Goal: Find specific page/section: Find specific page/section

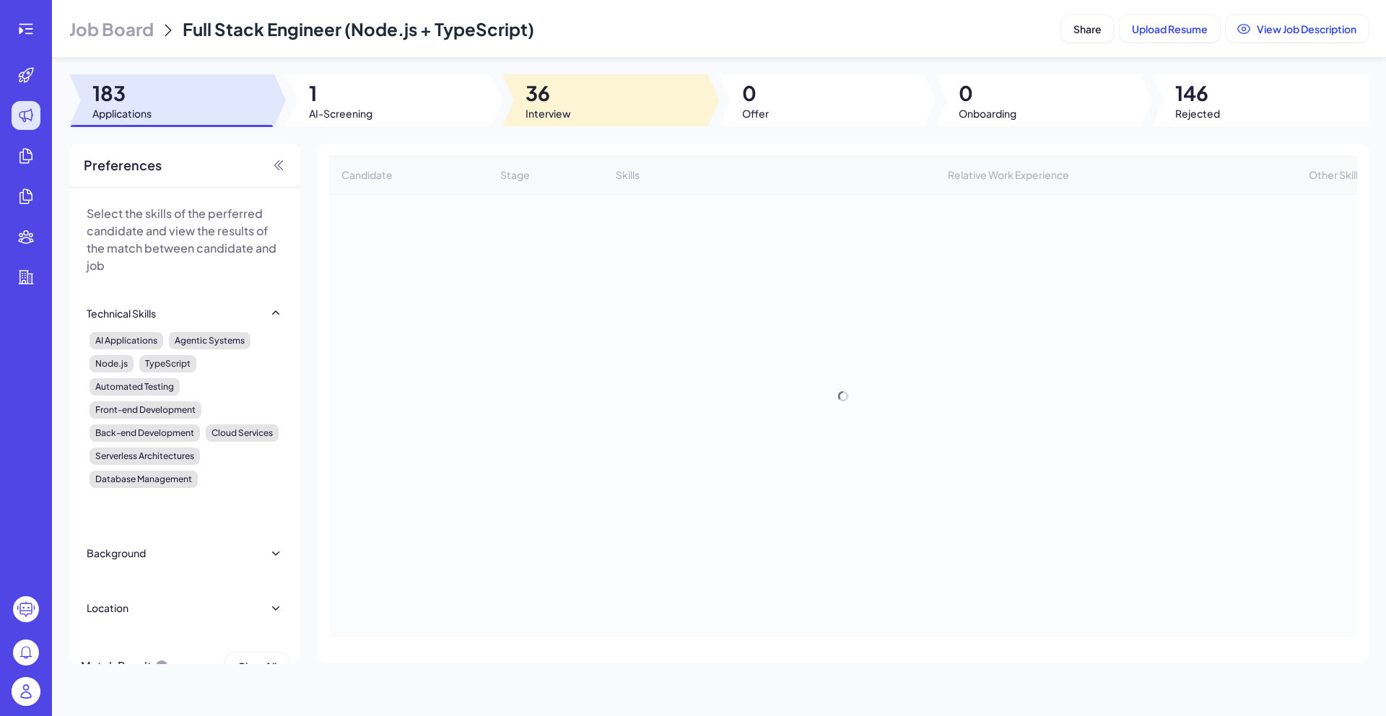
click at [573, 93] on div at bounding box center [605, 100] width 205 height 52
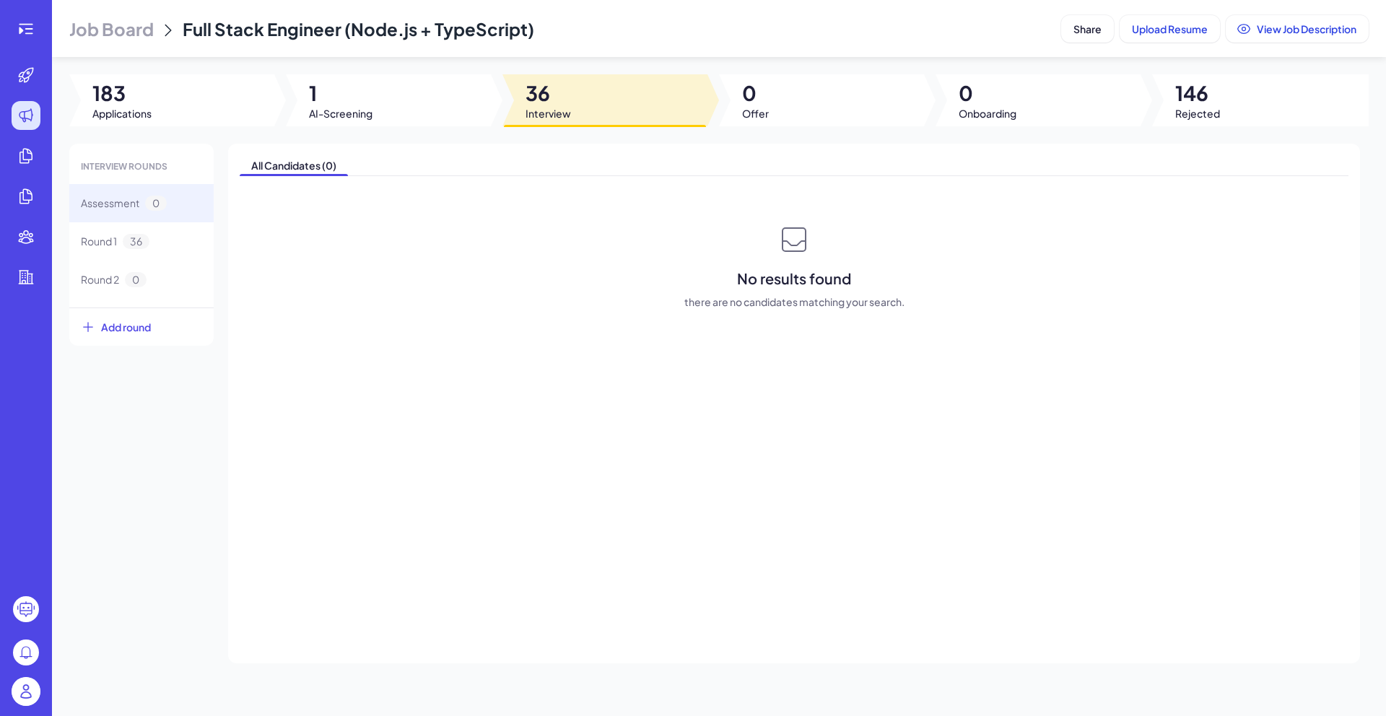
click at [252, 236] on div "No results found there are no candidates matching your search." at bounding box center [794, 265] width 1109 height 87
click at [149, 235] on div "Round 1 36" at bounding box center [115, 241] width 69 height 15
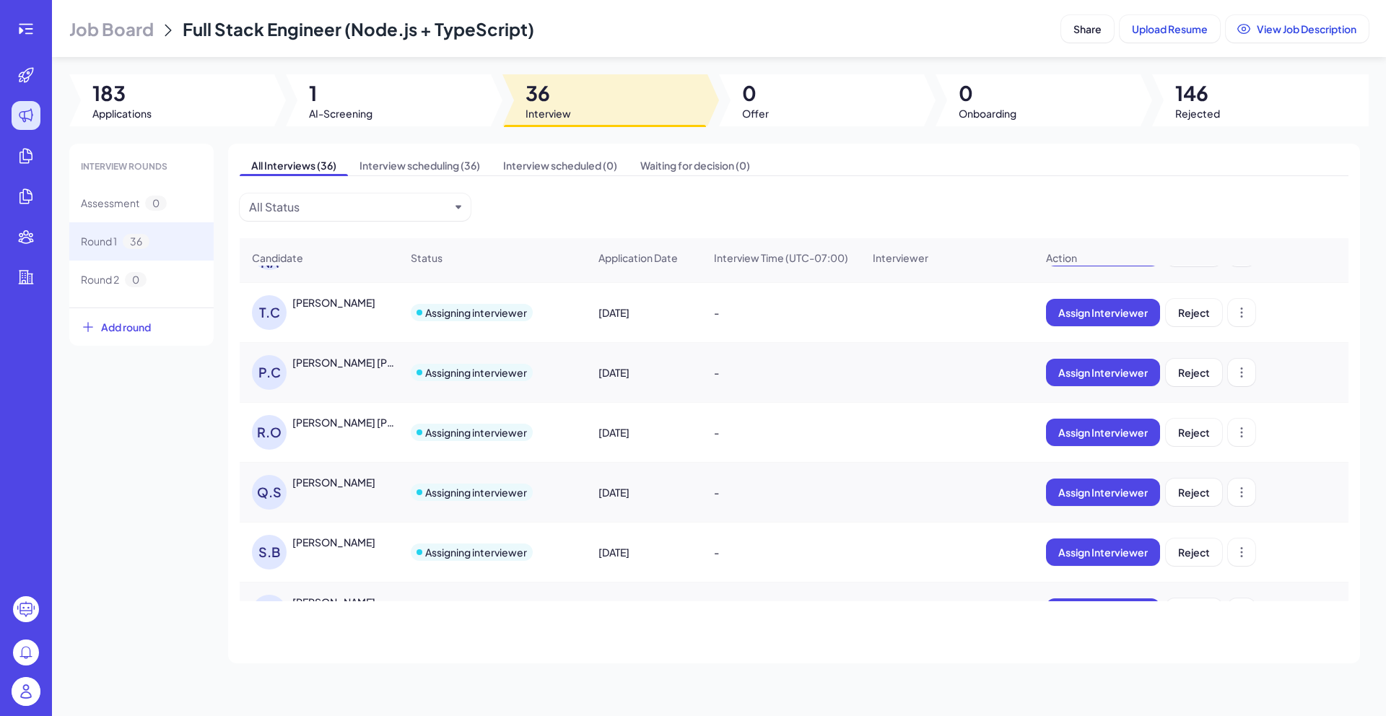
scroll to position [1830, 0]
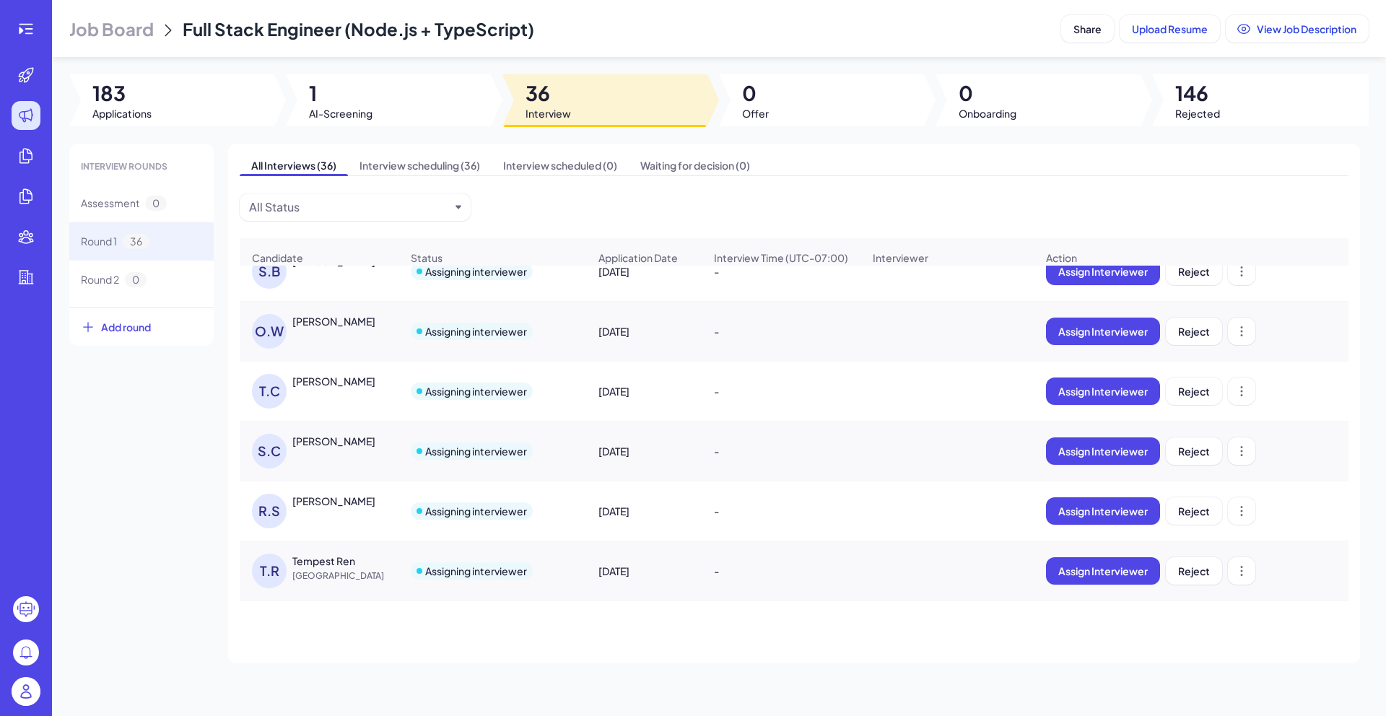
click at [32, 695] on img at bounding box center [26, 691] width 29 height 29
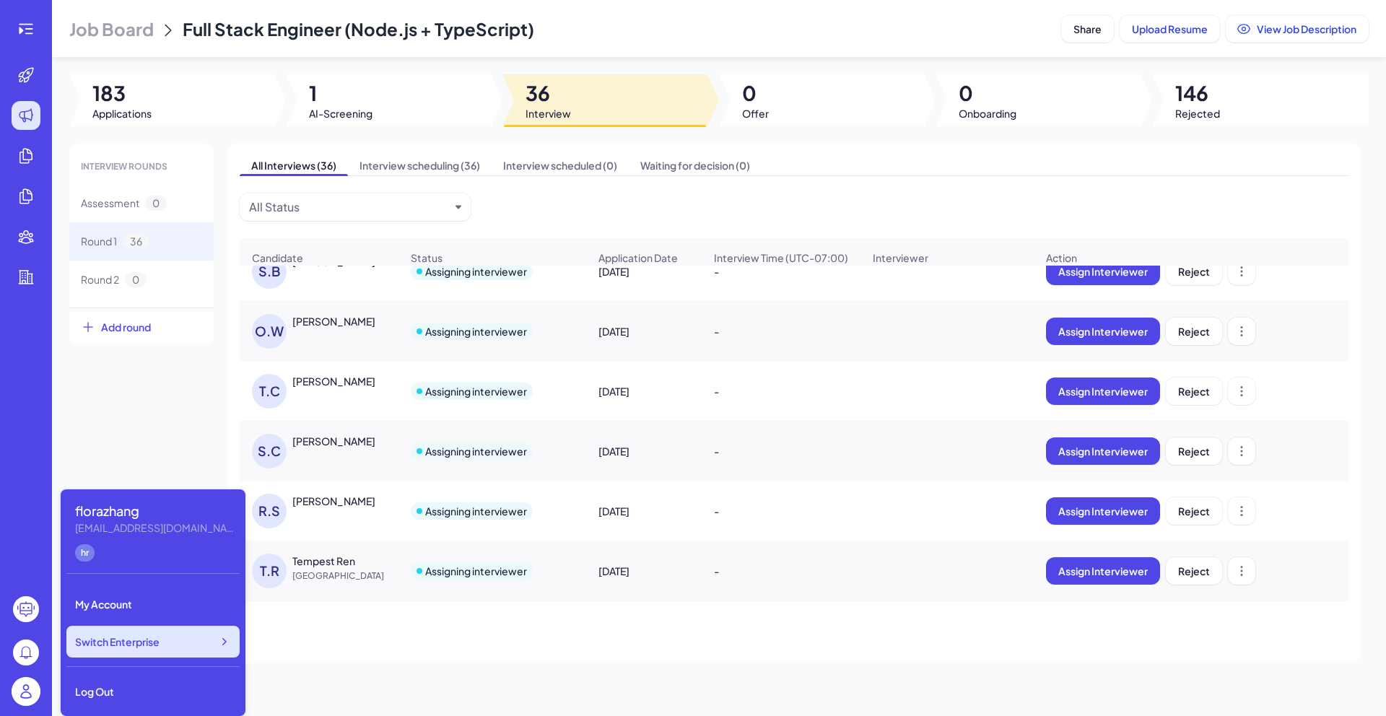
click at [111, 655] on div "Switch Enterprise" at bounding box center [152, 642] width 173 height 32
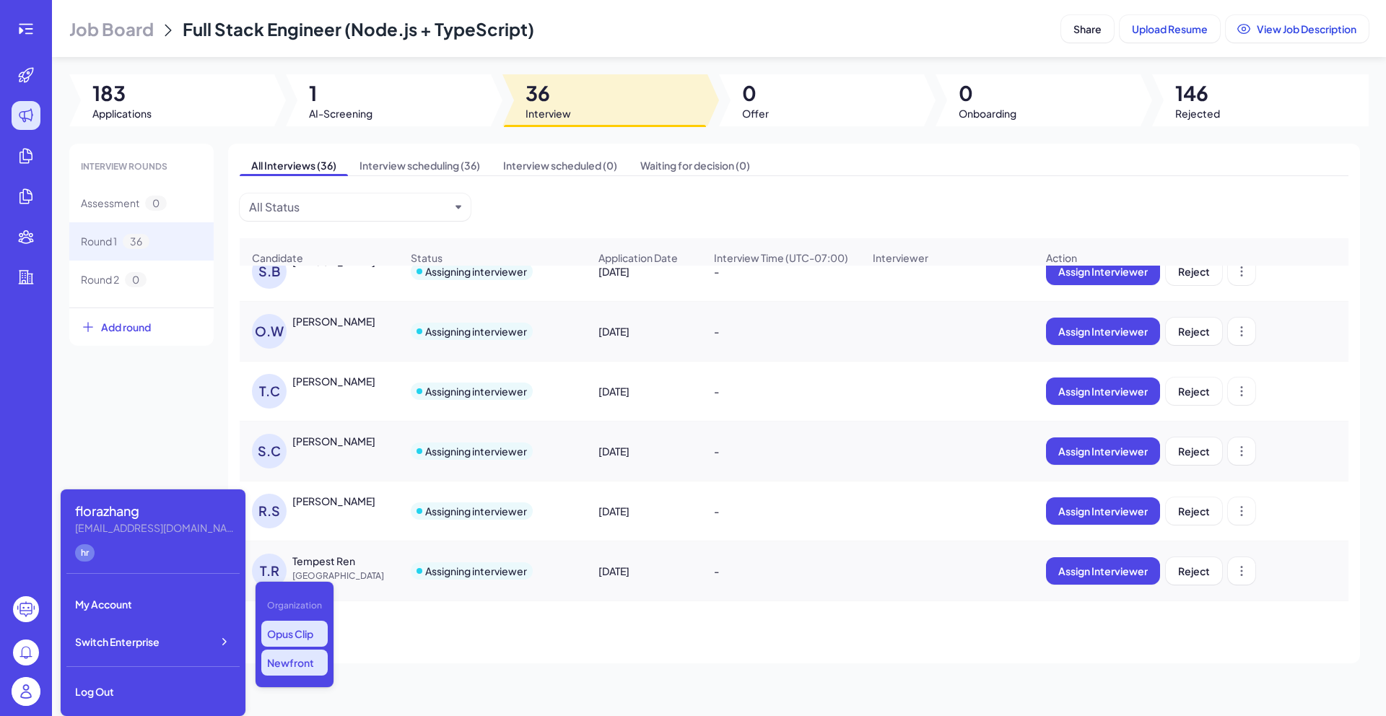
click at [292, 643] on p "Opus Clip" at bounding box center [294, 634] width 66 height 26
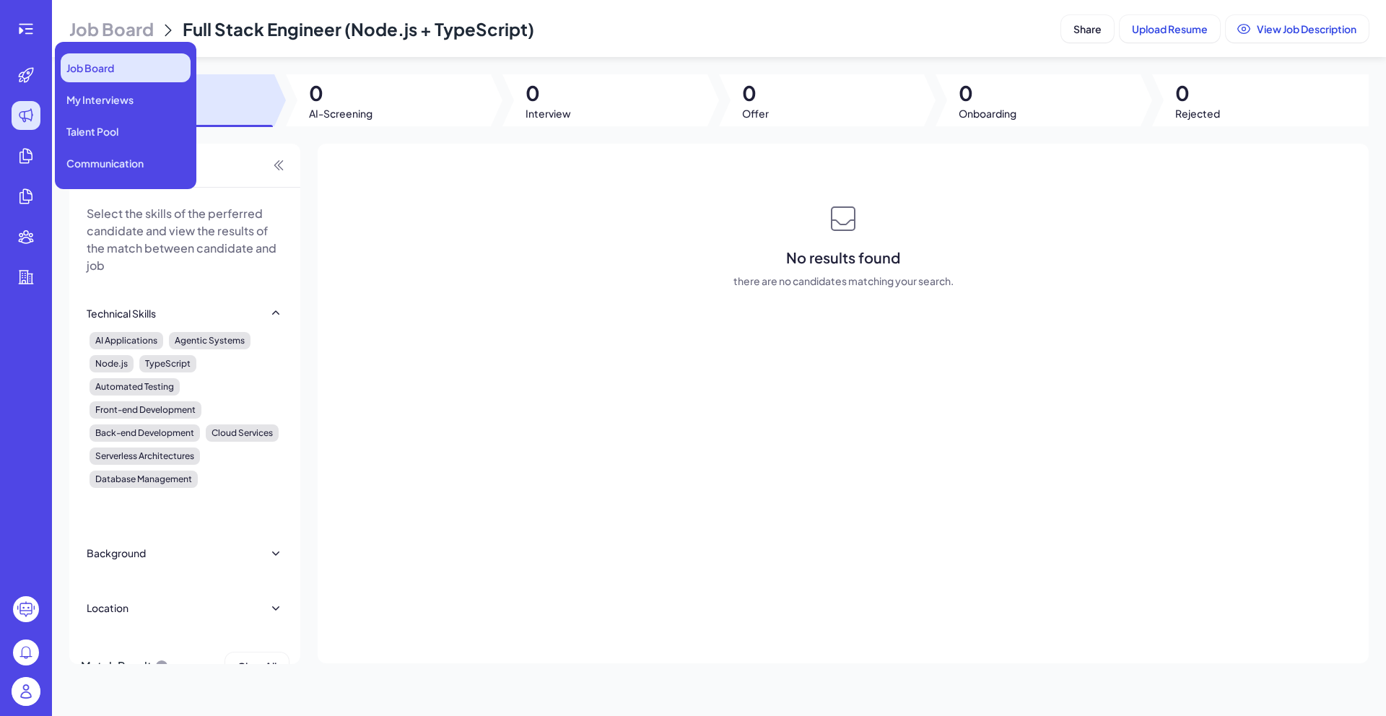
click at [93, 82] on div "Job Board" at bounding box center [126, 67] width 130 height 29
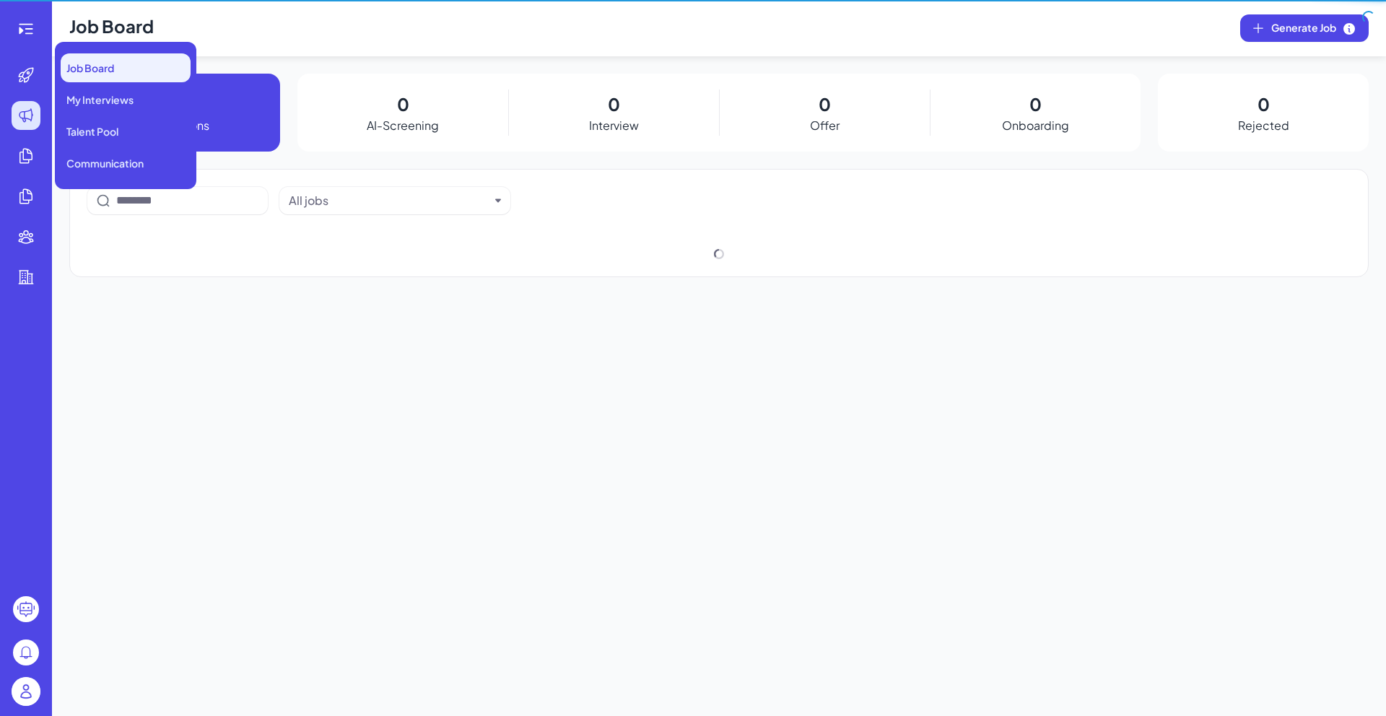
click at [93, 82] on div "Job Board" at bounding box center [126, 67] width 130 height 29
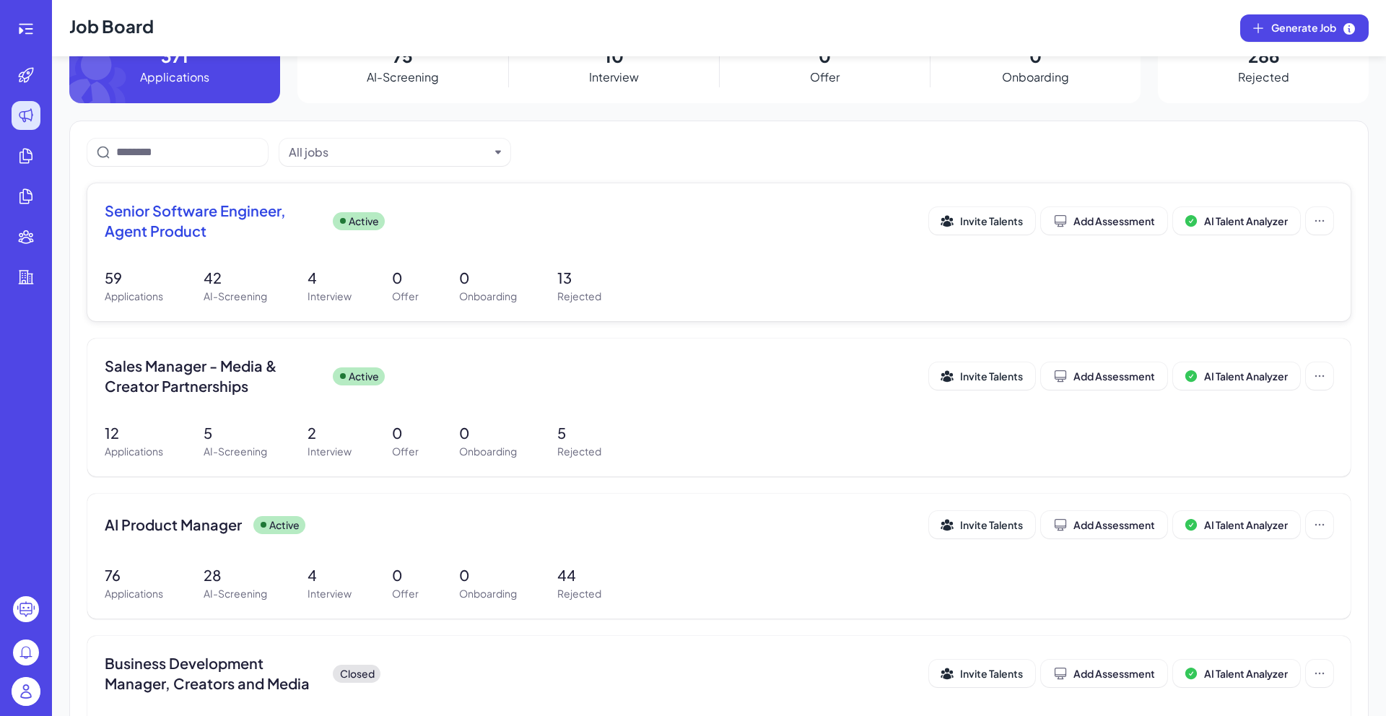
scroll to position [68, 0]
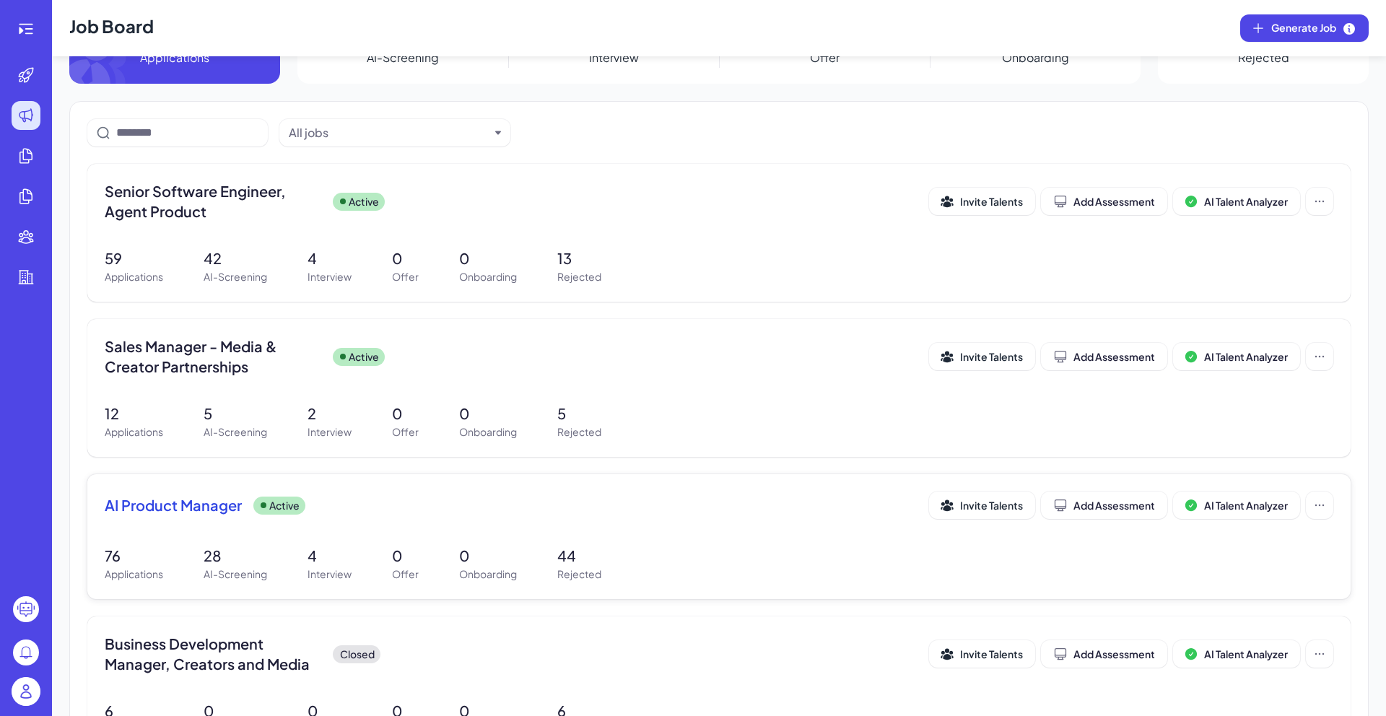
click at [207, 536] on div "AI Product Manager Active Invite Talents Add Assessment AI Talent Analyzer 76 A…" at bounding box center [719, 536] width 1264 height 125
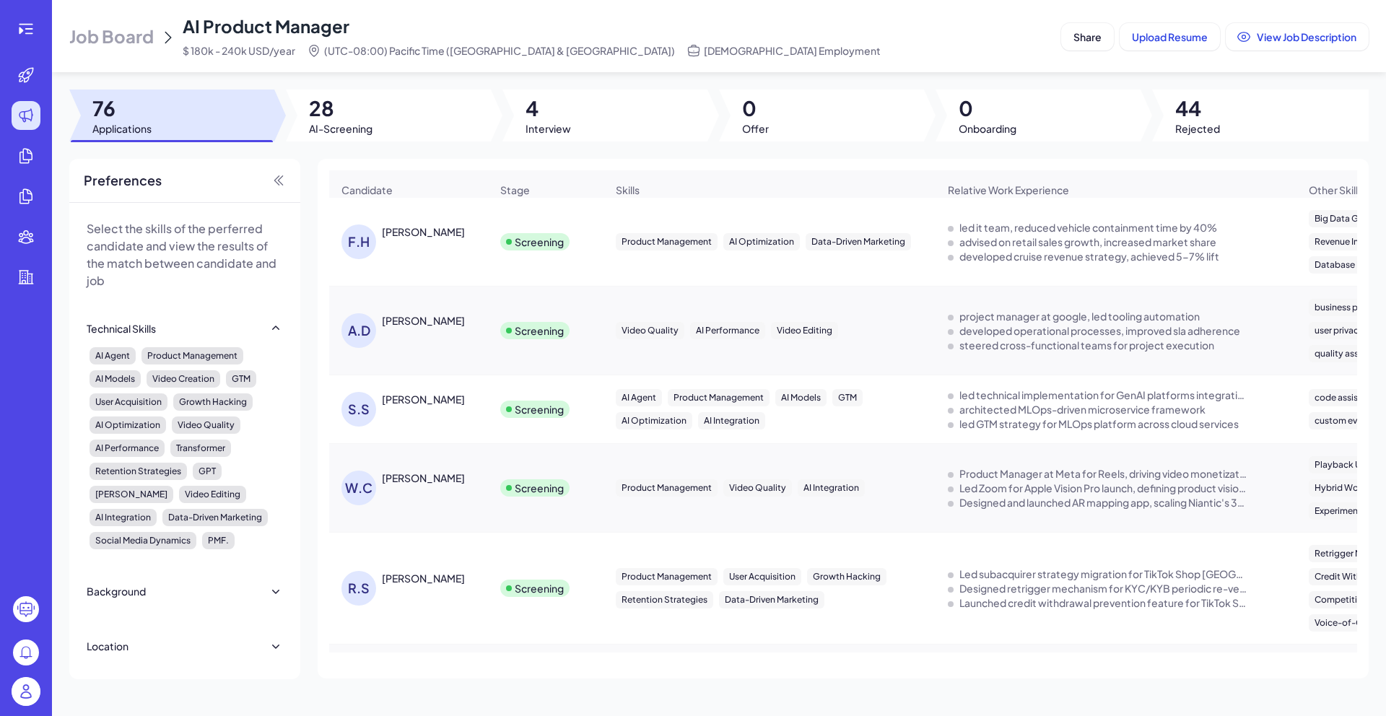
click at [555, 160] on div "Candidate Stage Skills Relative Work Experience Other Skills Background Highlig…" at bounding box center [843, 419] width 1051 height 520
click at [555, 116] on span "4" at bounding box center [548, 108] width 45 height 26
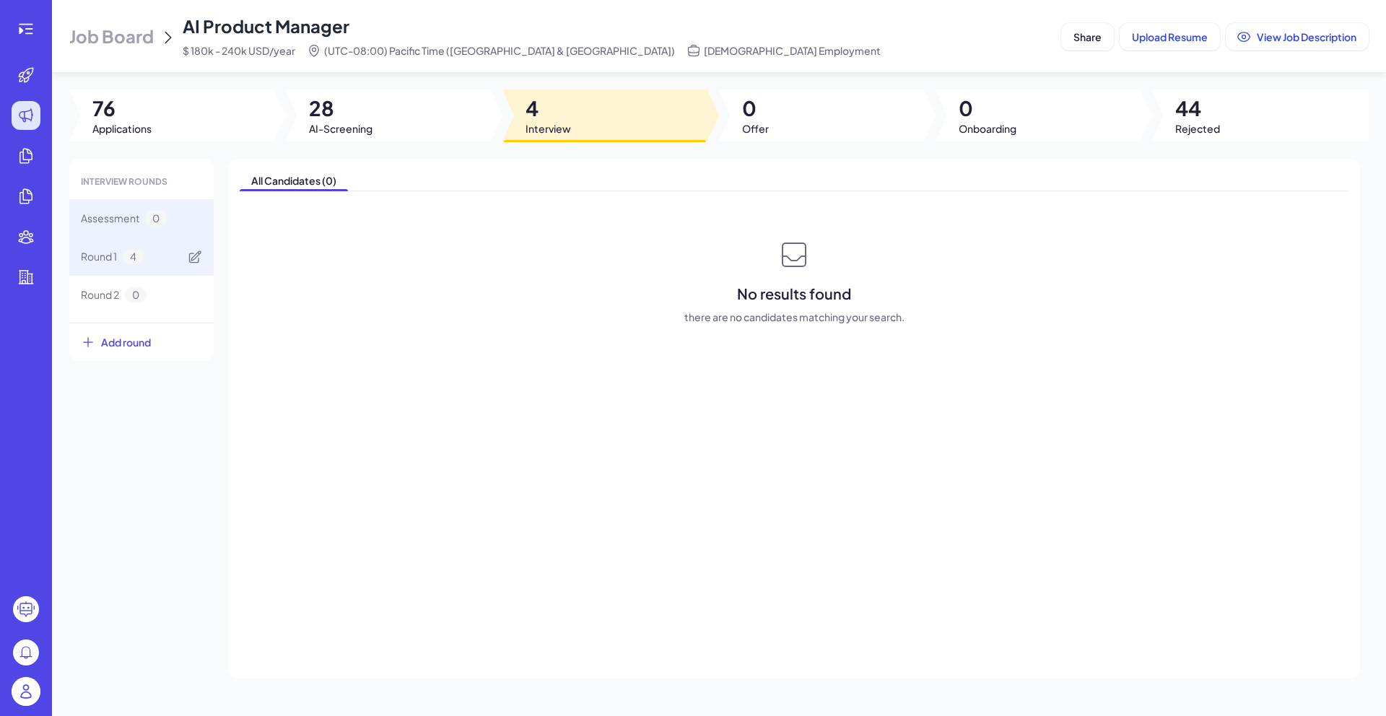
click at [95, 259] on span "Round 1" at bounding box center [99, 256] width 36 height 15
